Goal: Task Accomplishment & Management: Manage account settings

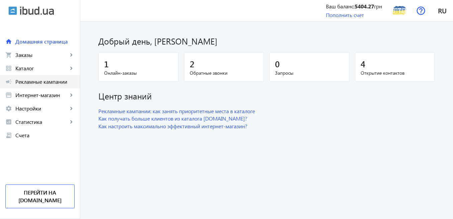
click at [57, 83] on span "Рекламные кампании" at bounding box center [44, 81] width 59 height 7
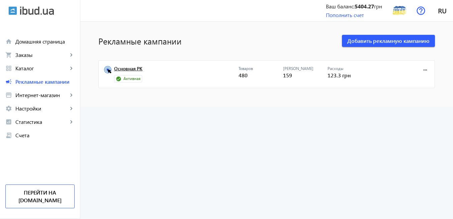
click at [138, 69] on link "Основная РК" at bounding box center [176, 70] width 125 height 9
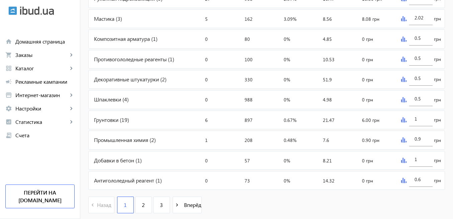
scroll to position [321, 0]
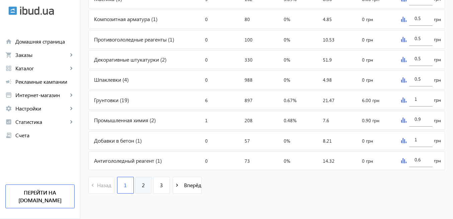
click at [142, 185] on span "2" at bounding box center [143, 184] width 3 height 7
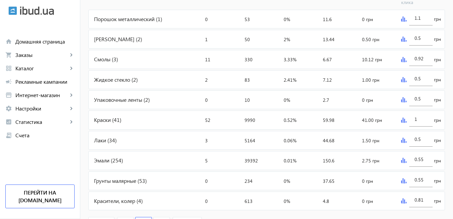
scroll to position [321, 0]
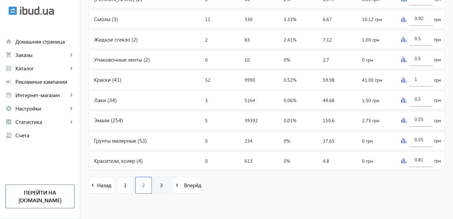
click at [160, 185] on span "3" at bounding box center [161, 184] width 3 height 7
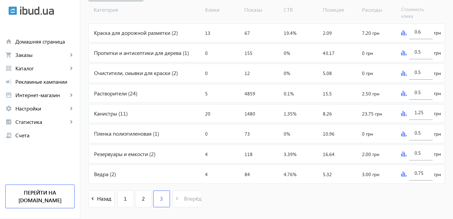
scroll to position [281, 0]
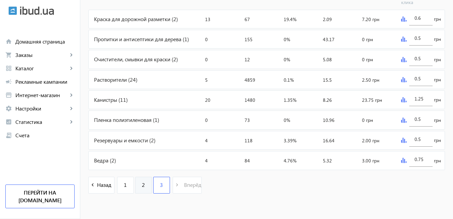
click at [142, 185] on span "2" at bounding box center [143, 184] width 3 height 7
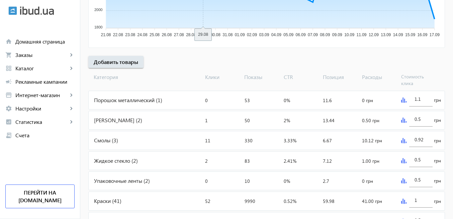
scroll to position [201, 0]
click at [404, 141] on img at bounding box center [403, 139] width 5 height 5
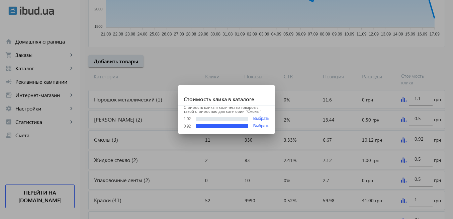
scroll to position [0, 0]
click at [338, 68] on div at bounding box center [226, 109] width 453 height 219
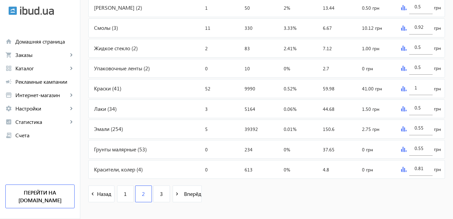
scroll to position [321, 0]
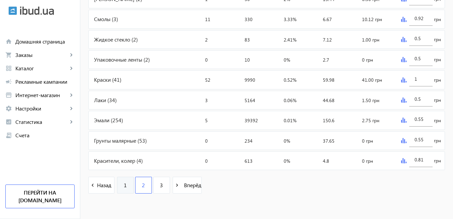
click at [124, 186] on span "1" at bounding box center [125, 184] width 3 height 7
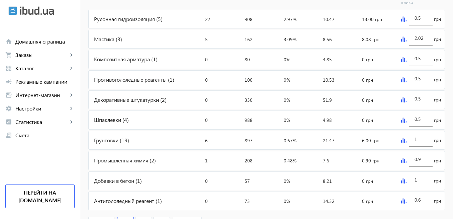
scroll to position [321, 0]
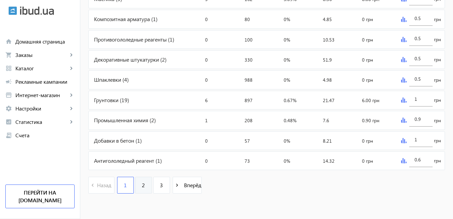
click at [142, 185] on span "2" at bounding box center [143, 184] width 3 height 7
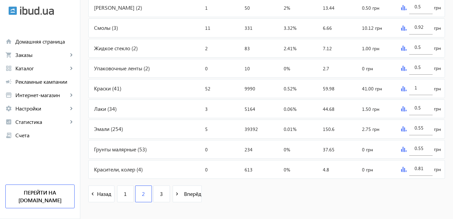
scroll to position [321, 0]
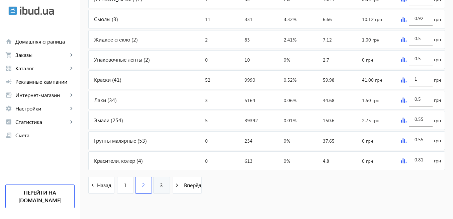
click at [160, 188] on span "3" at bounding box center [161, 184] width 3 height 7
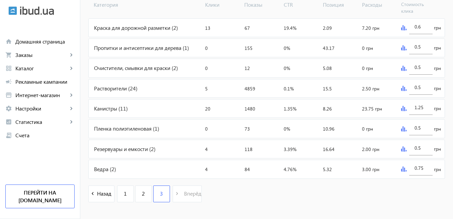
scroll to position [281, 0]
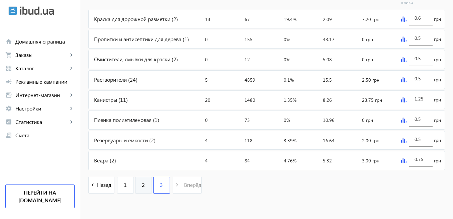
click at [142, 185] on span "2" at bounding box center [143, 184] width 3 height 7
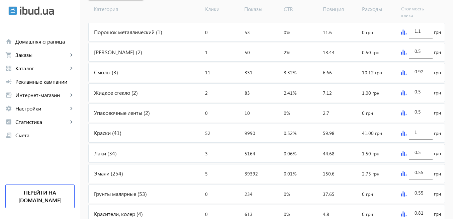
scroll to position [321, 0]
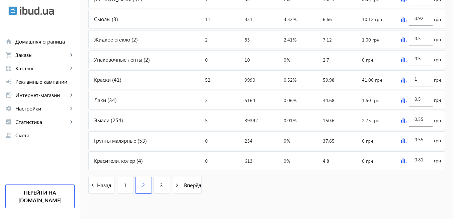
click at [99, 100] on div "Лаки (34)" at bounding box center [146, 100] width 114 height 18
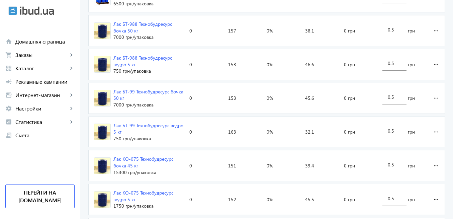
scroll to position [442, 0]
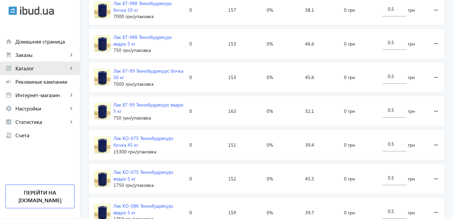
click at [27, 68] on span "Каталог" at bounding box center [41, 68] width 53 height 7
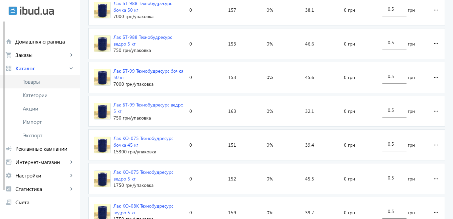
click at [47, 82] on span "Товары" at bounding box center [49, 81] width 52 height 7
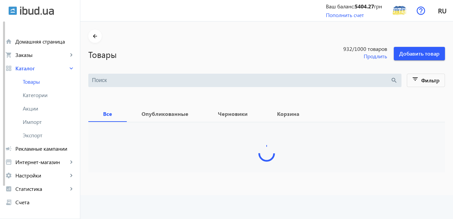
click at [181, 81] on input "search" at bounding box center [241, 80] width 299 height 7
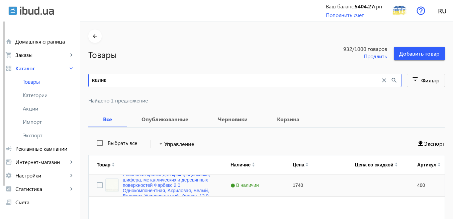
type input "валик"
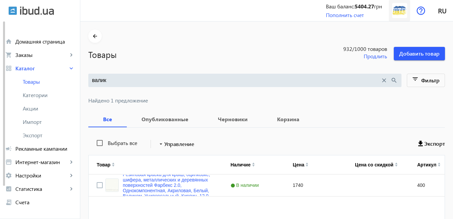
click at [400, 14] on img at bounding box center [399, 10] width 15 height 15
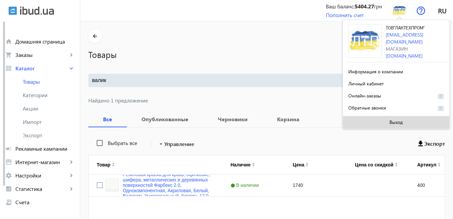
click at [398, 122] on span "Выход" at bounding box center [396, 121] width 13 height 5
